Goal: Obtain resource: Obtain resource

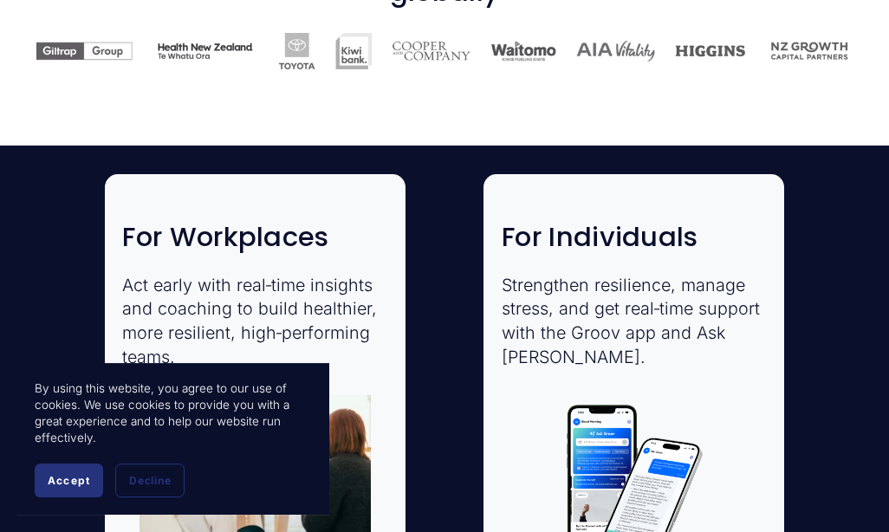
click at [81, 497] on button "Accept" at bounding box center [69, 480] width 68 height 34
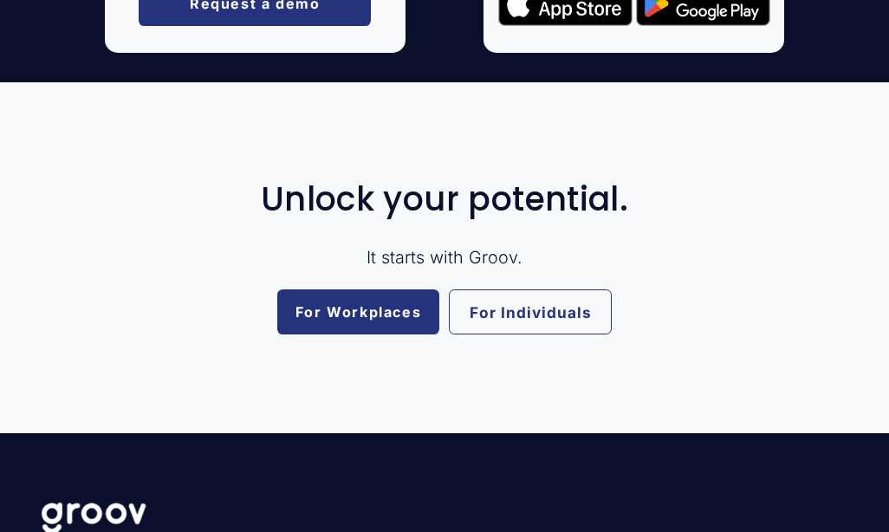
scroll to position [2882, 0]
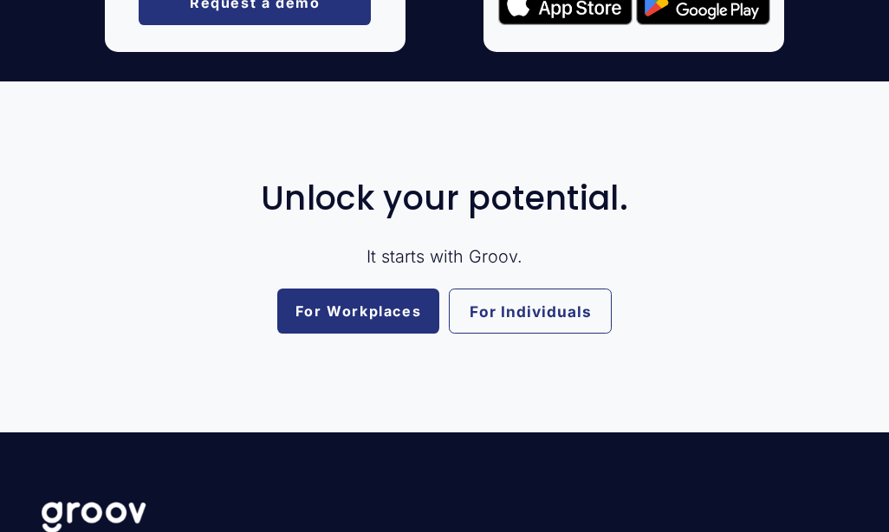
click at [565, 334] on link "For Individuals" at bounding box center [530, 310] width 163 height 45
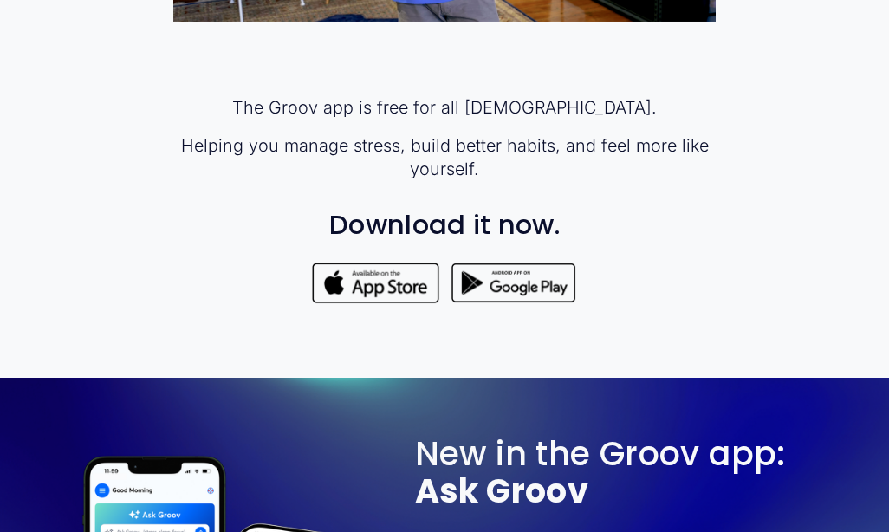
scroll to position [1074, 0]
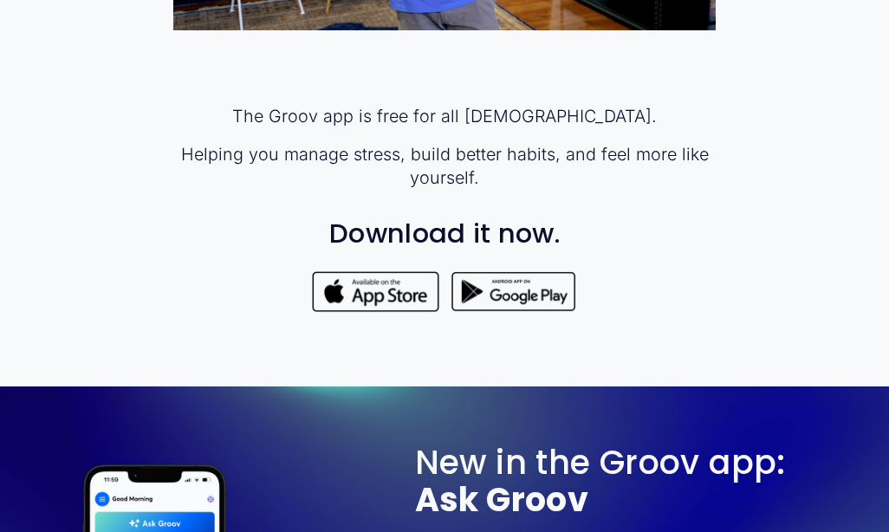
click at [535, 309] on div at bounding box center [514, 291] width 128 height 45
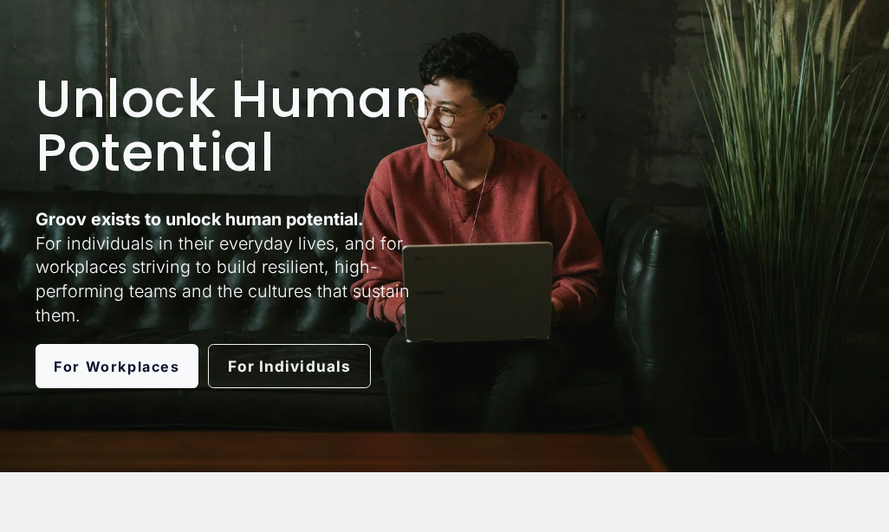
click at [262, 374] on link "For Individuals" at bounding box center [289, 366] width 163 height 45
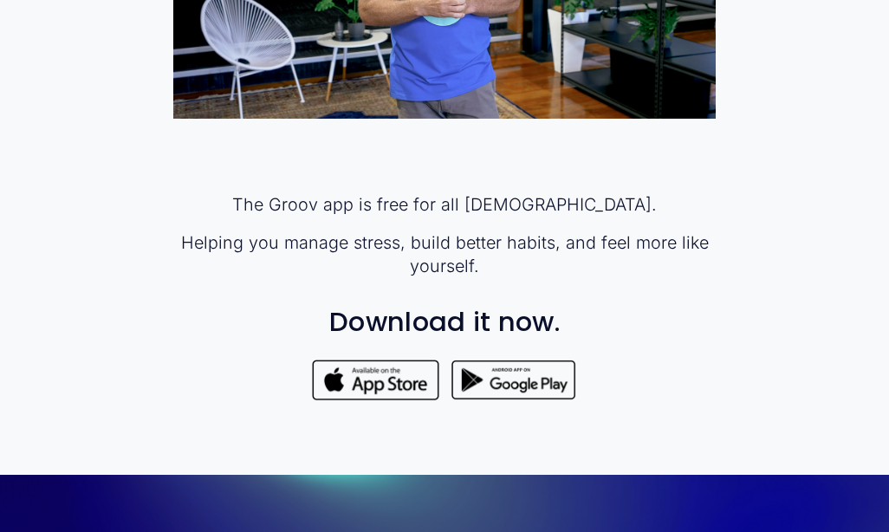
scroll to position [986, 0]
click at [388, 403] on div at bounding box center [375, 380] width 128 height 45
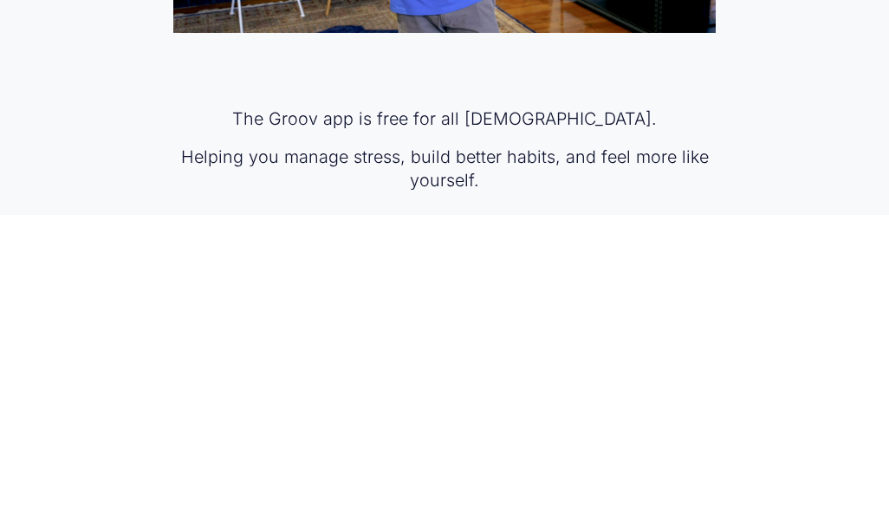
scroll to position [1071, 0]
